Goal: Information Seeking & Learning: Learn about a topic

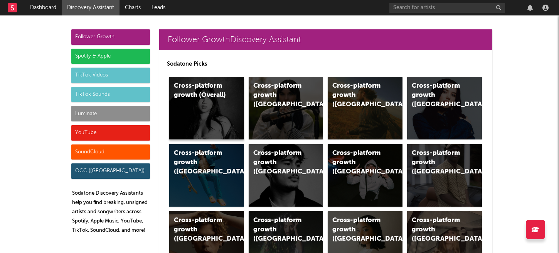
click at [187, 115] on div "Cross-platform growth (Overall)" at bounding box center [206, 108] width 75 height 62
click at [105, 113] on div "Luminate" at bounding box center [110, 113] width 79 height 15
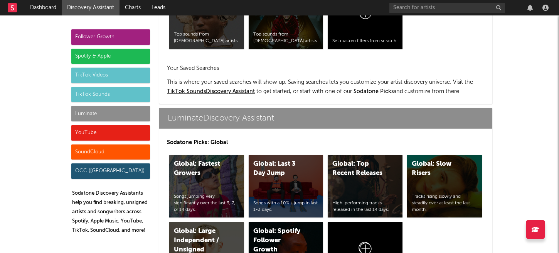
scroll to position [3533, 0]
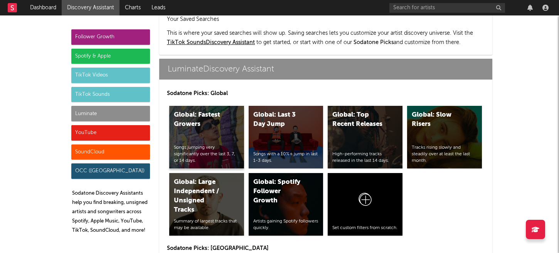
click at [205, 108] on div "Global: Fastest Growers Songs jumping very significantly over the last 3, 7, or…" at bounding box center [206, 137] width 75 height 62
click at [289, 106] on div "Global: Last 3 Day Jump Songs with a 10%+ jump in last 1-3 days." at bounding box center [286, 137] width 75 height 62
click at [421, 106] on div "Global: Slow Risers Tracks rising slowly and steadily over at least the last mo…" at bounding box center [444, 137] width 75 height 62
click at [228, 184] on div "Global: Large Independent / Unsigned Tracks Summary of largest tracks that may …" at bounding box center [206, 204] width 75 height 62
click at [274, 181] on div "Global: Spotify Follower Growth Artists gaining Spotify followers quickly." at bounding box center [286, 204] width 75 height 62
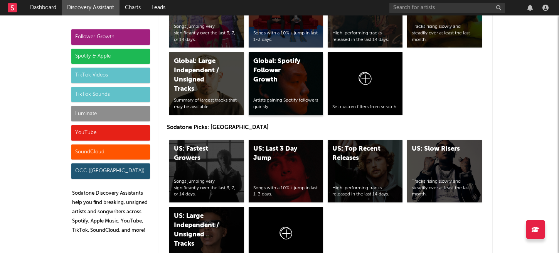
scroll to position [3655, 0]
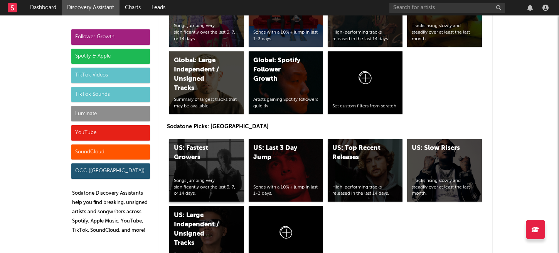
click at [192, 144] on div "US: Fastest Growers" at bounding box center [200, 153] width 52 height 19
click at [294, 139] on div "US: Last 3 Day Jump Songs with a 10%+ jump in last 1-3 days." at bounding box center [286, 170] width 75 height 62
click at [436, 139] on div "US: Slow Risers Tracks rising slowly and steadily over at least the last month." at bounding box center [444, 170] width 75 height 62
click at [220, 211] on div "US: Large Independent / Unsigned Tracks" at bounding box center [200, 229] width 52 height 37
click at [130, 134] on div "YouTube" at bounding box center [110, 132] width 79 height 15
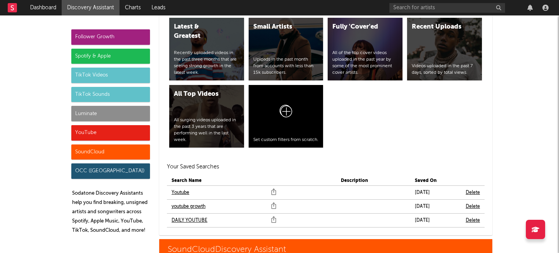
scroll to position [4592, 0]
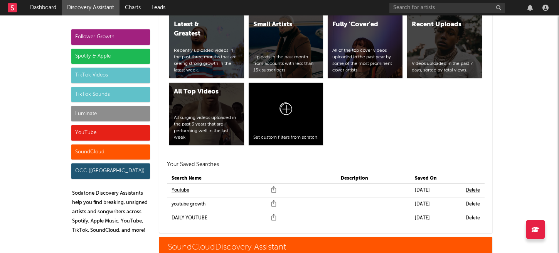
click at [197, 213] on link "DAILY YOUTUBE" at bounding box center [190, 217] width 36 height 9
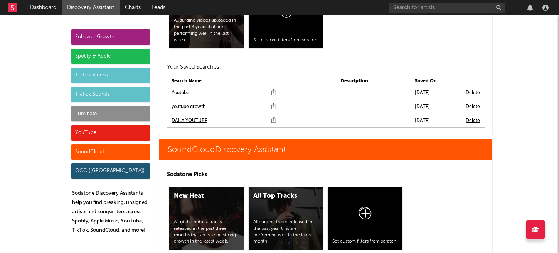
scroll to position [4689, 0]
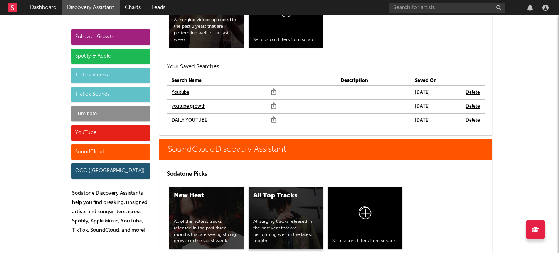
click at [269, 218] on div "All surging tracks released in the past year that are performing well in the la…" at bounding box center [286, 231] width 66 height 26
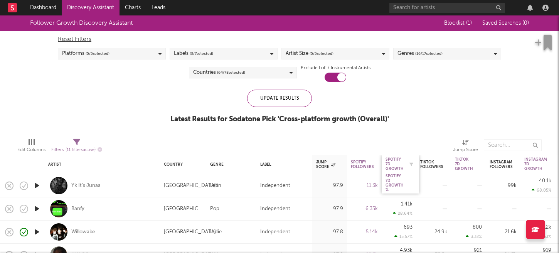
click at [394, 160] on div "Spotify 7D Growth" at bounding box center [395, 164] width 18 height 14
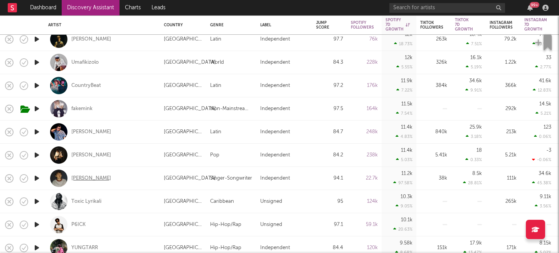
click at [109, 177] on div "Hudson Freeman" at bounding box center [91, 178] width 40 height 7
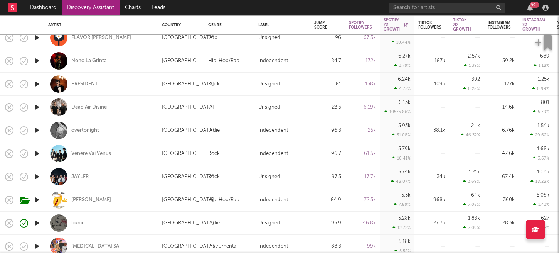
click at [91, 131] on div "overtonight" at bounding box center [85, 130] width 28 height 7
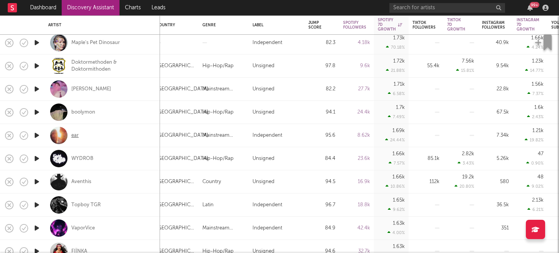
click at [75, 134] on div "ear" at bounding box center [74, 135] width 7 height 7
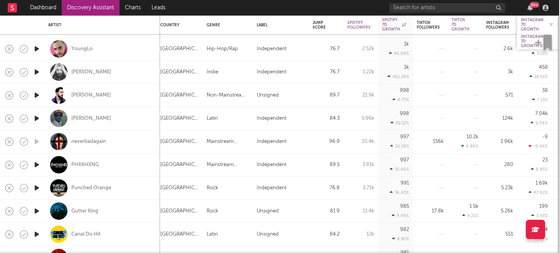
click at [532, 27] on div "Instagram 7D Growth" at bounding box center [532, 25] width 23 height 14
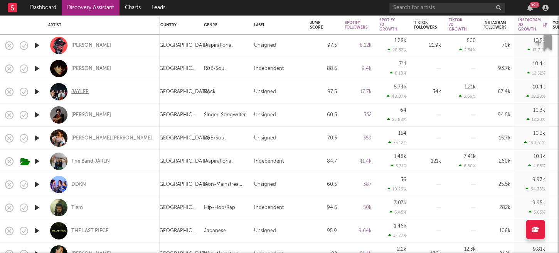
click at [81, 93] on div "JAYLER" at bounding box center [79, 91] width 17 height 7
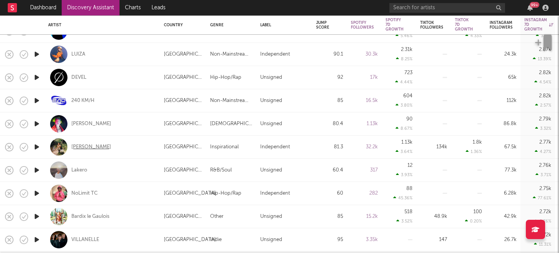
click at [76, 145] on div "HILLARI" at bounding box center [91, 147] width 40 height 7
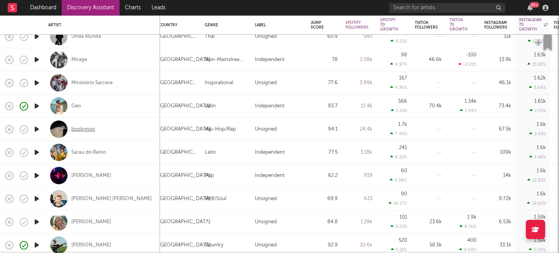
click at [83, 128] on div "boolymon" at bounding box center [83, 129] width 24 height 7
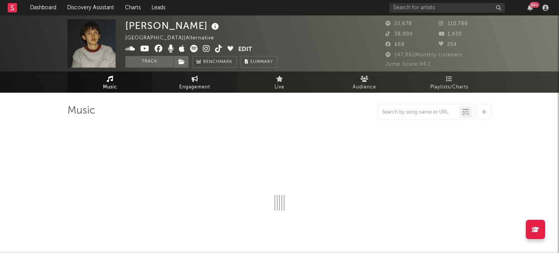
select select "6m"
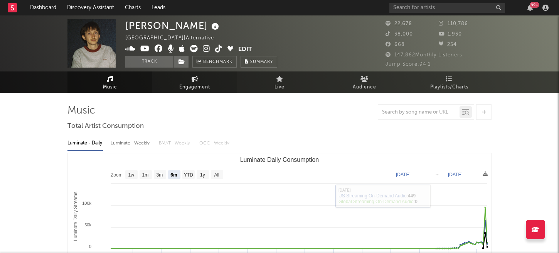
click at [187, 86] on span "Engagement" at bounding box center [194, 87] width 31 height 9
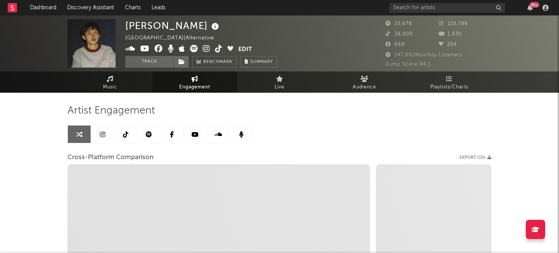
select select "1w"
select select "1m"
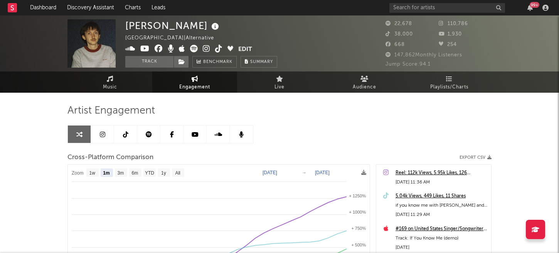
click at [109, 137] on link at bounding box center [102, 133] width 23 height 17
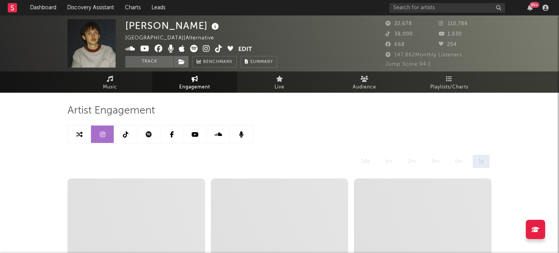
select select "6m"
click at [151, 132] on icon at bounding box center [149, 134] width 6 height 6
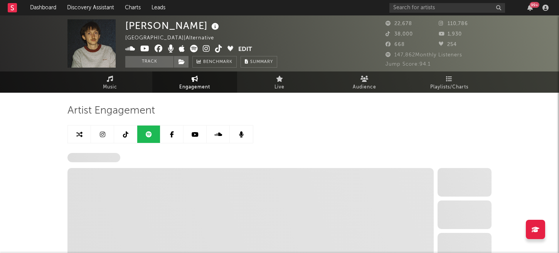
select select "6m"
select select "1w"
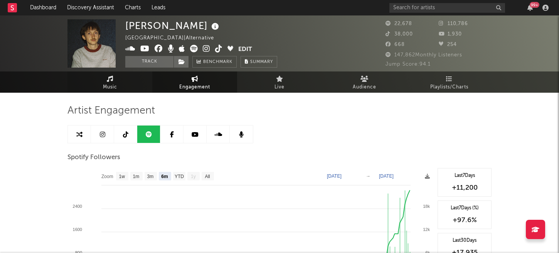
click at [120, 84] on link "Music" at bounding box center [110, 81] width 85 height 21
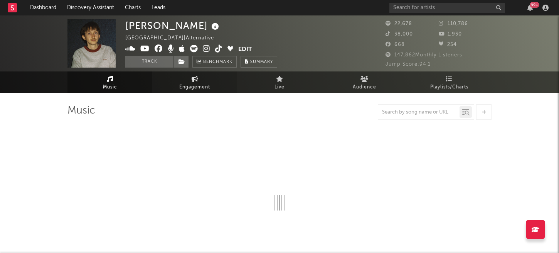
select select "6m"
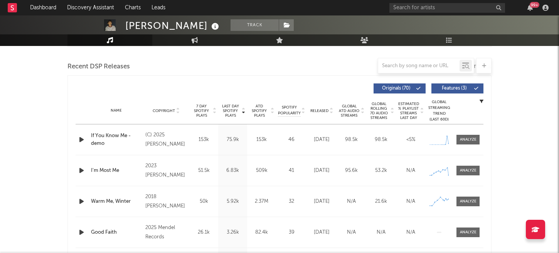
scroll to position [260, 0]
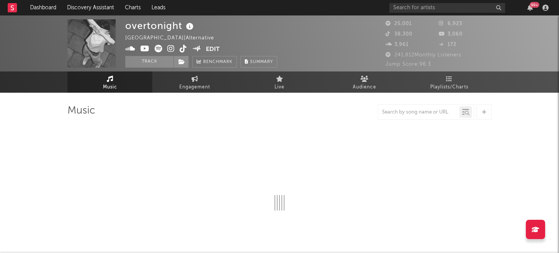
select select "6m"
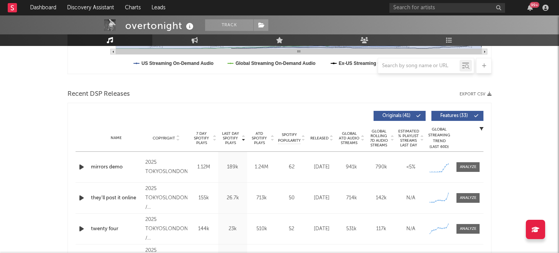
scroll to position [238, 0]
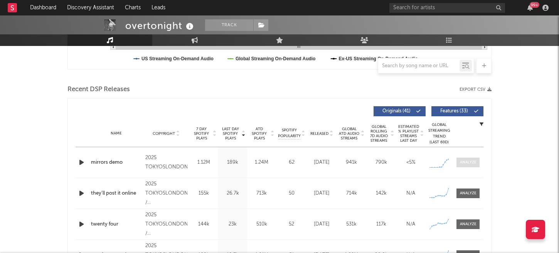
click at [467, 165] on div at bounding box center [468, 162] width 17 height 6
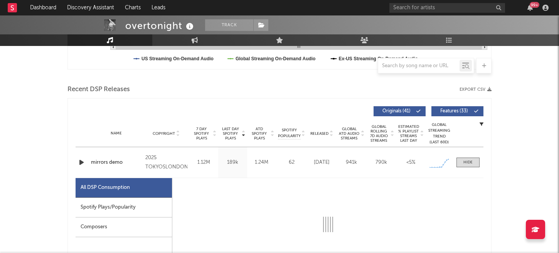
select select "1w"
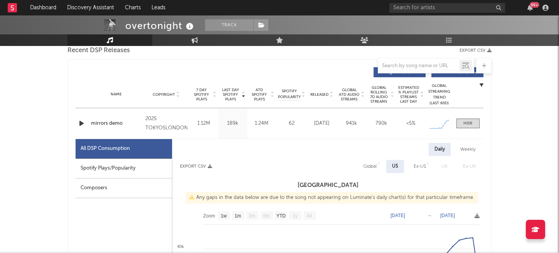
scroll to position [322, 0]
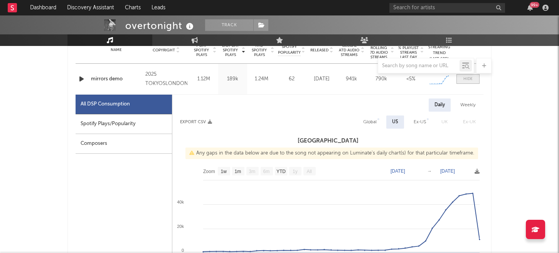
click at [469, 81] on div at bounding box center [468, 79] width 9 height 6
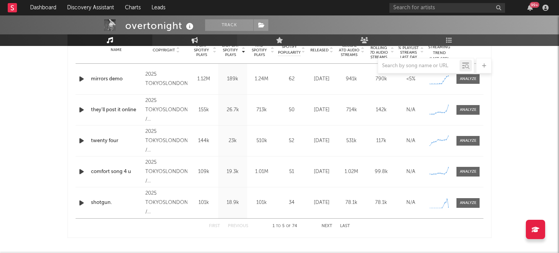
click at [200, 42] on link "Engagement" at bounding box center [194, 40] width 85 height 12
select select "1w"
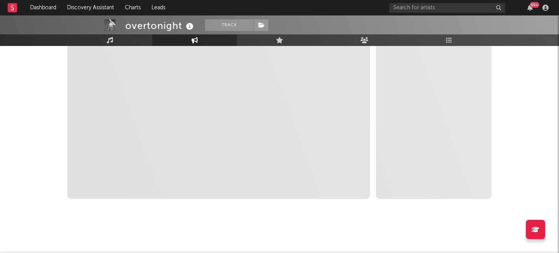
scroll to position [168, 0]
select select "1m"
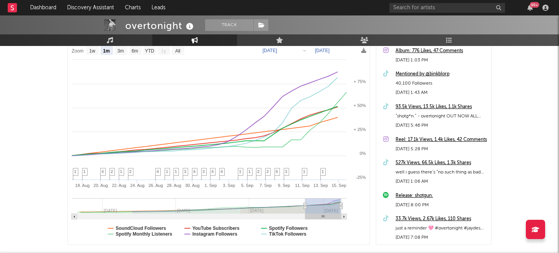
scroll to position [46, 0]
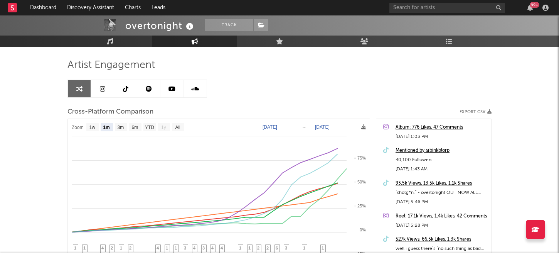
click at [153, 95] on link at bounding box center [148, 88] width 23 height 17
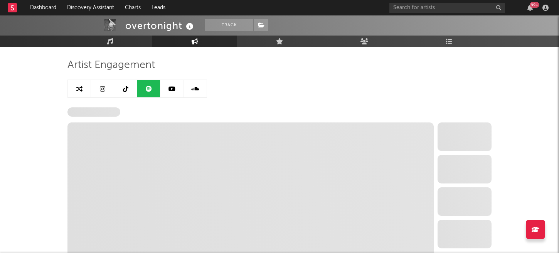
select select "6m"
select select "1w"
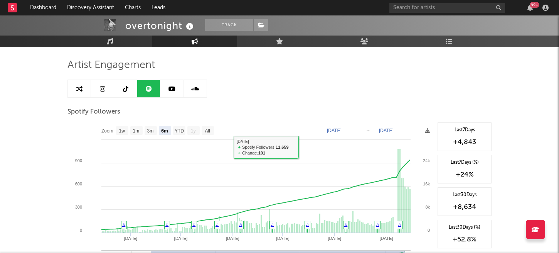
click at [105, 86] on link at bounding box center [102, 88] width 23 height 17
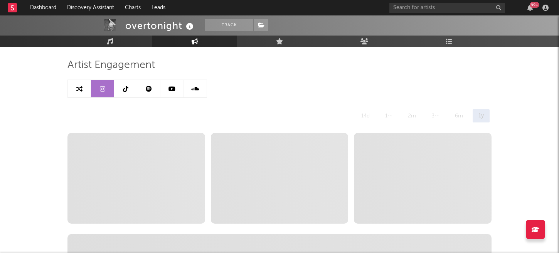
select select "1w"
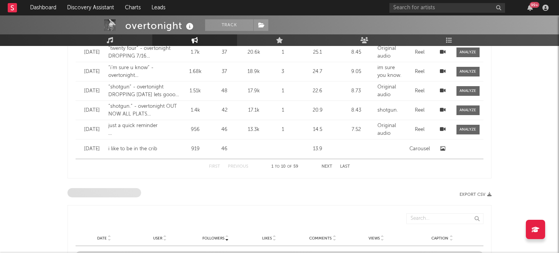
scroll to position [839, 0]
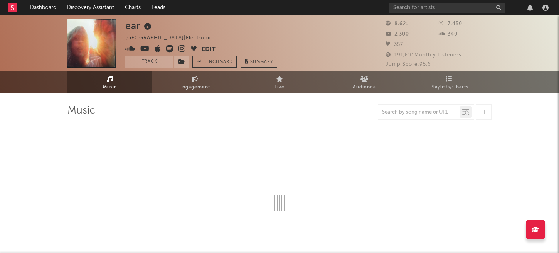
select select "1w"
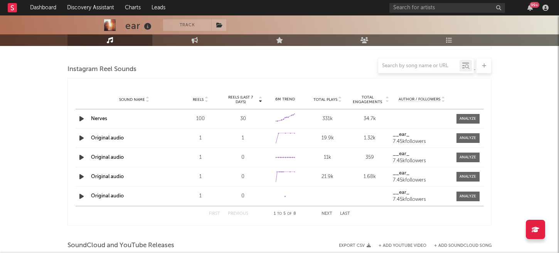
scroll to position [512, 0]
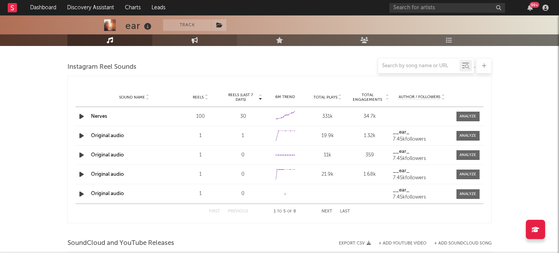
click at [185, 42] on link "Engagement" at bounding box center [194, 40] width 85 height 12
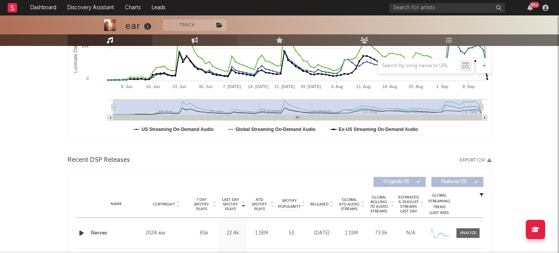
select select "1w"
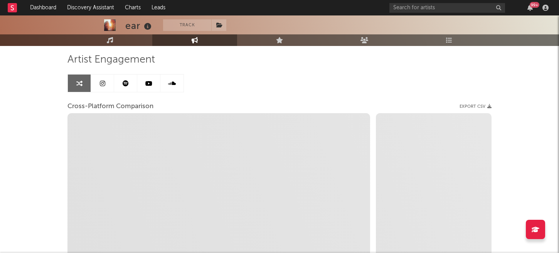
scroll to position [50, 0]
select select "1m"
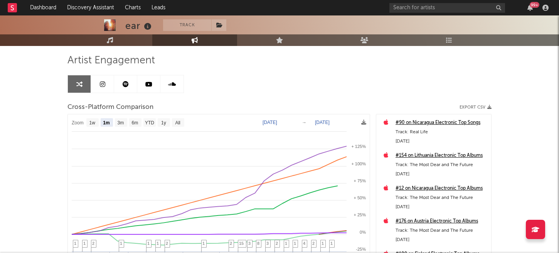
click at [127, 79] on link at bounding box center [125, 83] width 23 height 17
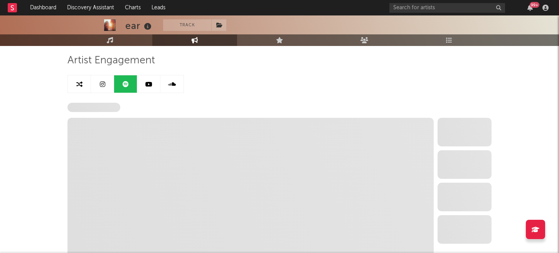
select select "1w"
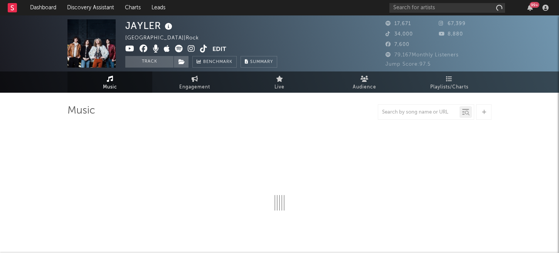
select select "1w"
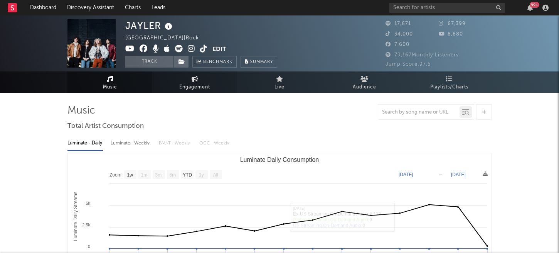
click at [198, 83] on span "Engagement" at bounding box center [194, 87] width 31 height 9
select select "1w"
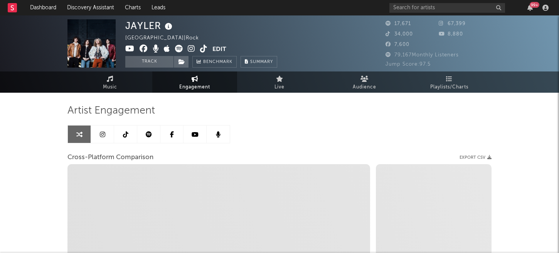
select select "1m"
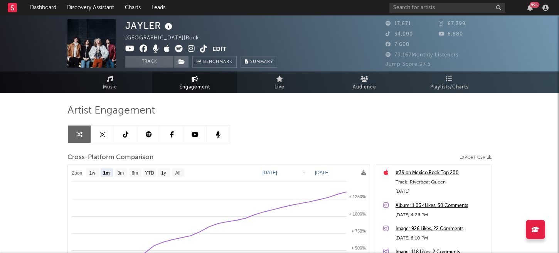
click at [149, 133] on icon at bounding box center [149, 134] width 6 height 6
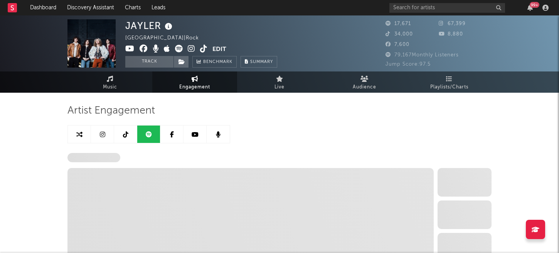
select select "6m"
select select "1w"
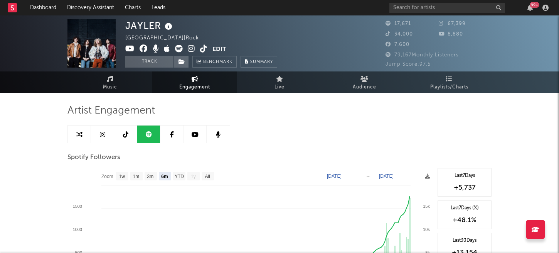
click at [193, 49] on icon at bounding box center [191, 49] width 7 height 8
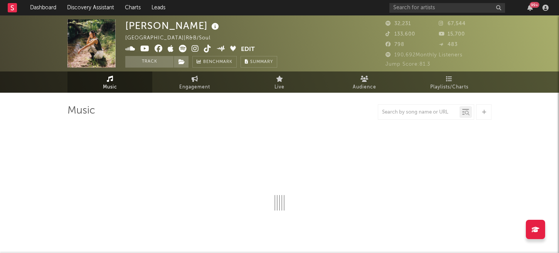
select select "6m"
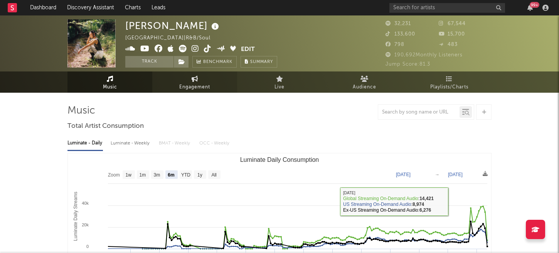
click at [208, 85] on span "Engagement" at bounding box center [194, 87] width 31 height 9
select select "1w"
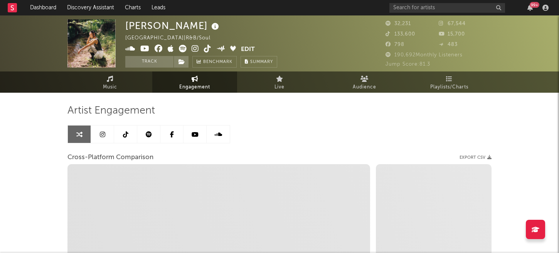
click at [153, 131] on link at bounding box center [148, 133] width 23 height 17
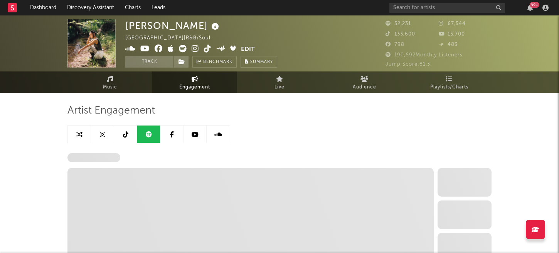
select select "6m"
select select "1w"
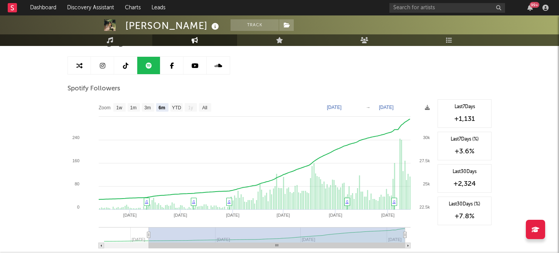
scroll to position [76, 0]
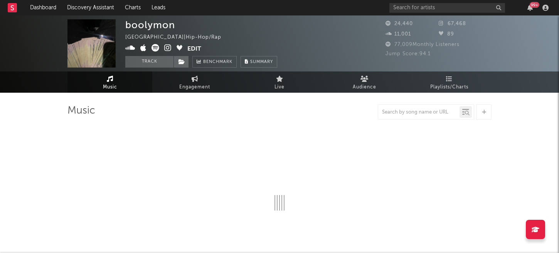
select select "6m"
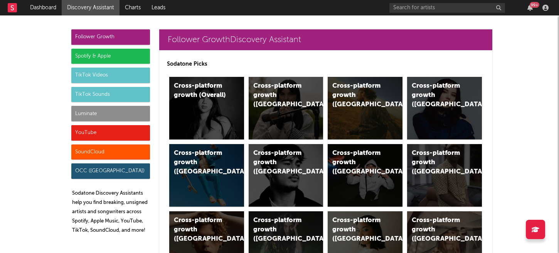
scroll to position [4689, 0]
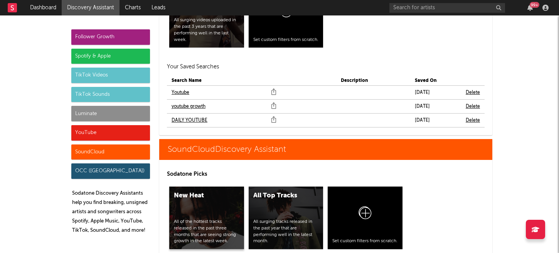
click at [180, 191] on div "New Heat" at bounding box center [200, 195] width 52 height 9
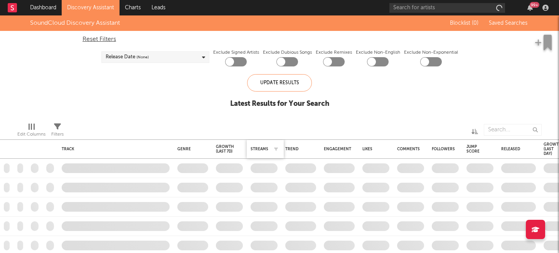
checkbox input "true"
